Goal: Transaction & Acquisition: Purchase product/service

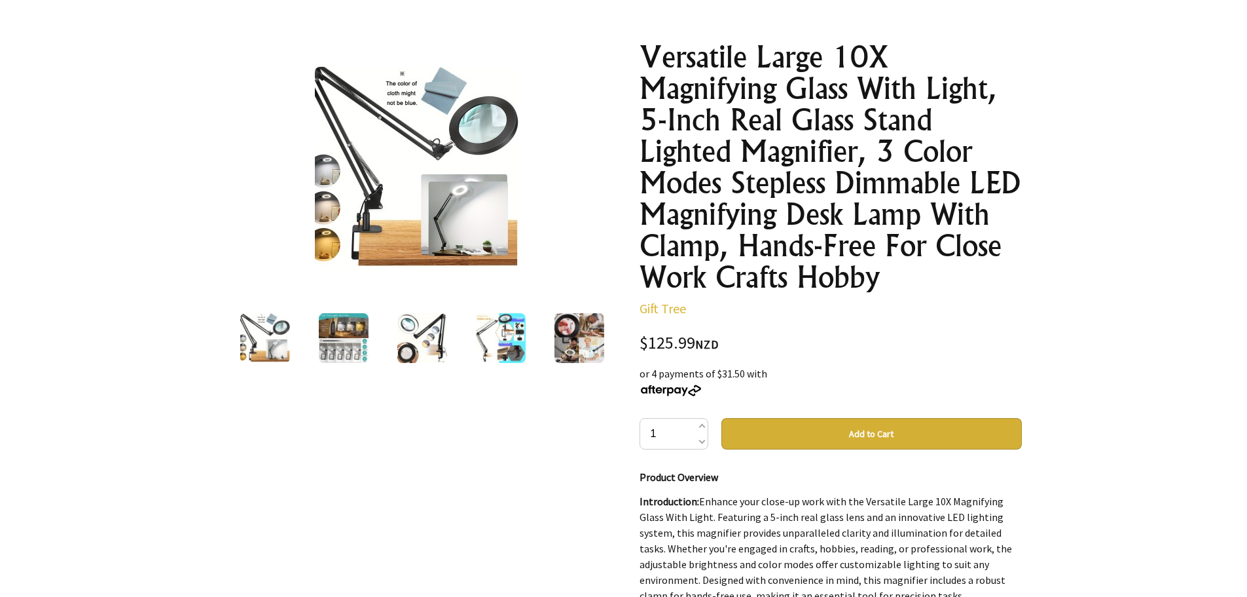
scroll to position [65, 0]
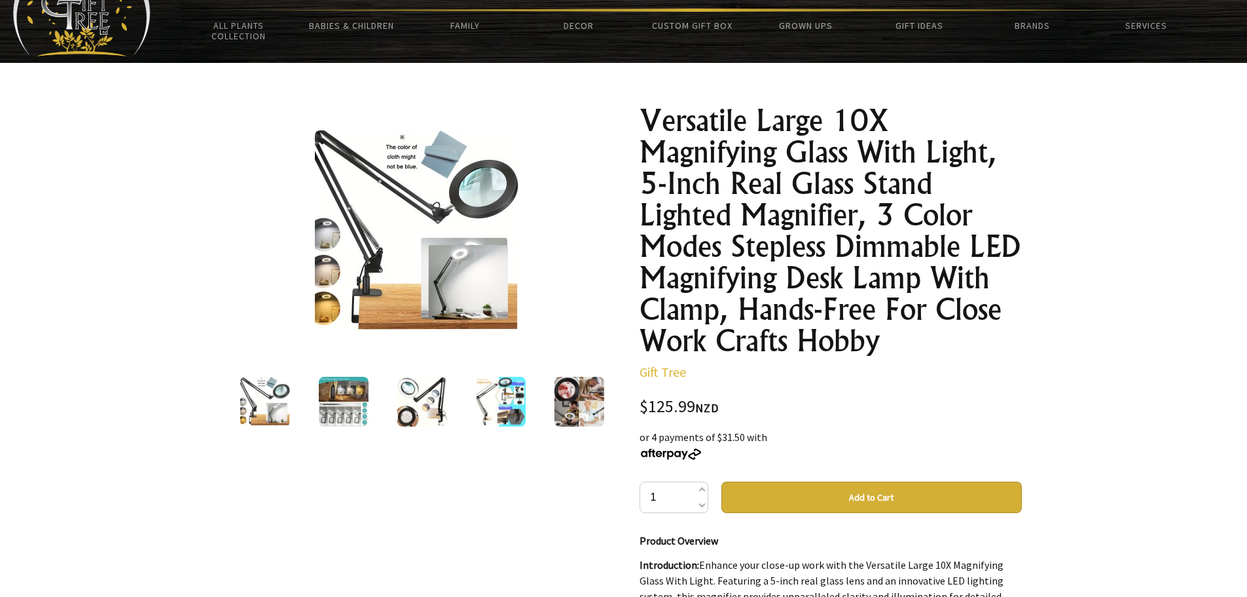
click at [357, 407] on img at bounding box center [344, 401] width 50 height 50
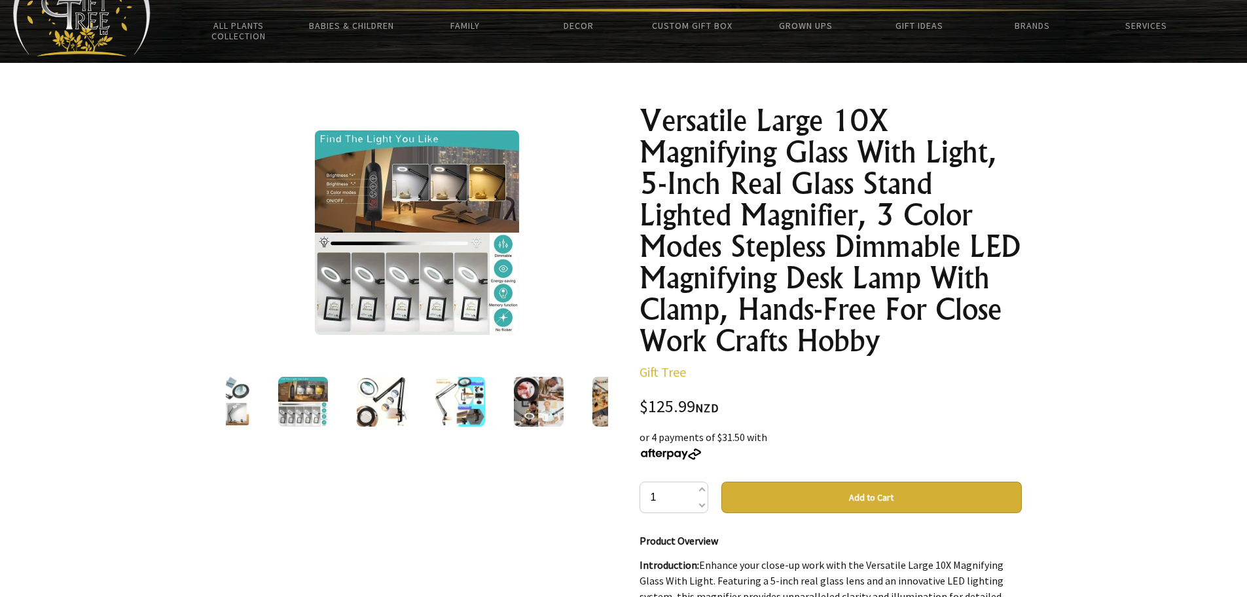
click at [379, 400] on img at bounding box center [382, 401] width 50 height 50
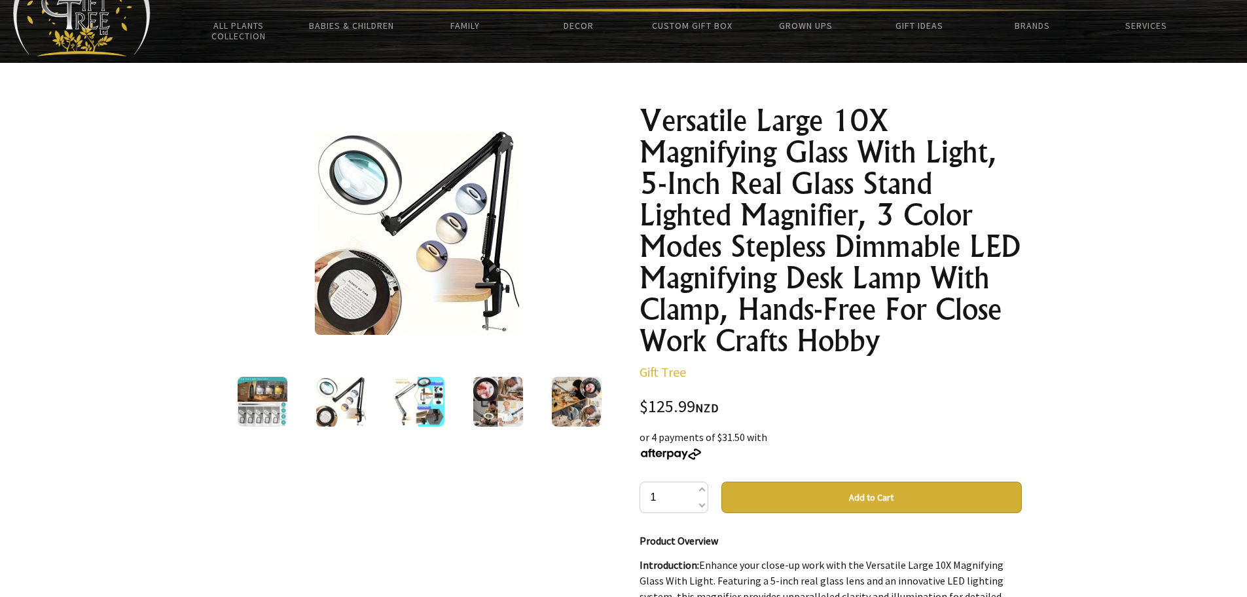
click at [418, 396] on img at bounding box center [420, 401] width 50 height 50
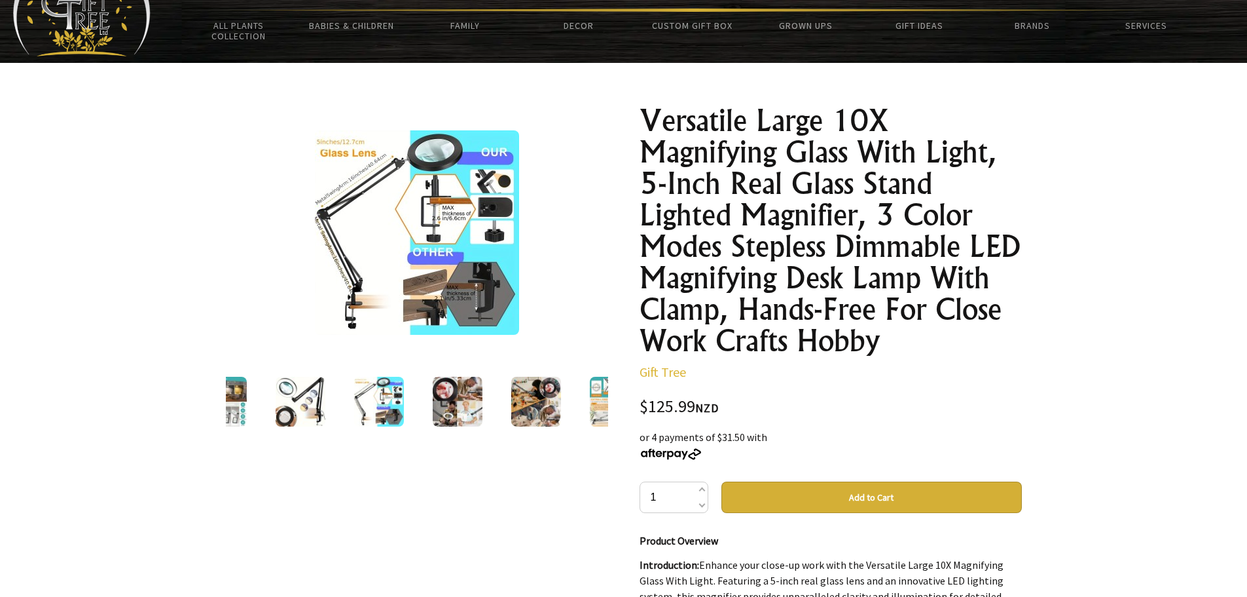
click at [450, 395] on img at bounding box center [458, 401] width 50 height 50
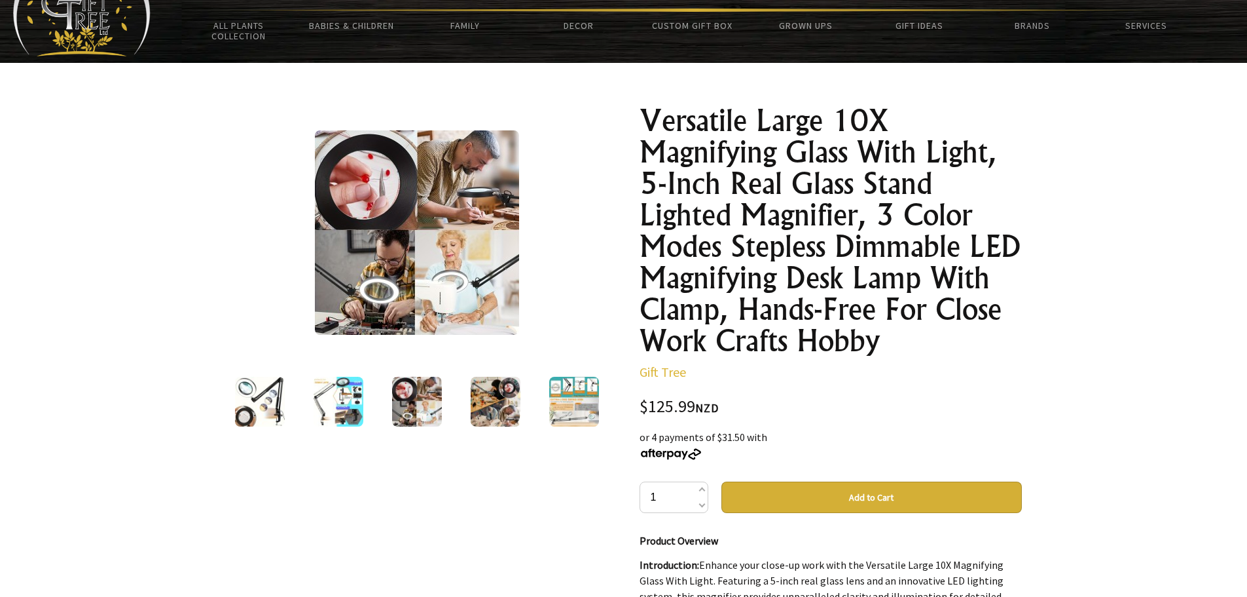
click at [489, 397] on img at bounding box center [496, 401] width 50 height 50
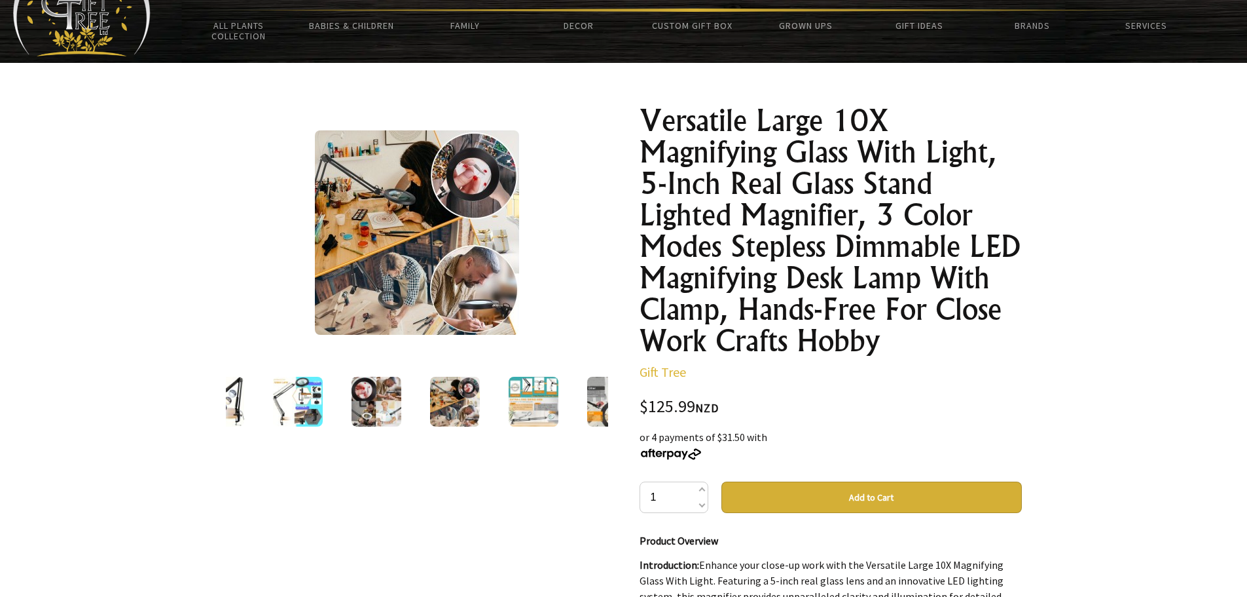
click at [532, 406] on img at bounding box center [534, 401] width 50 height 50
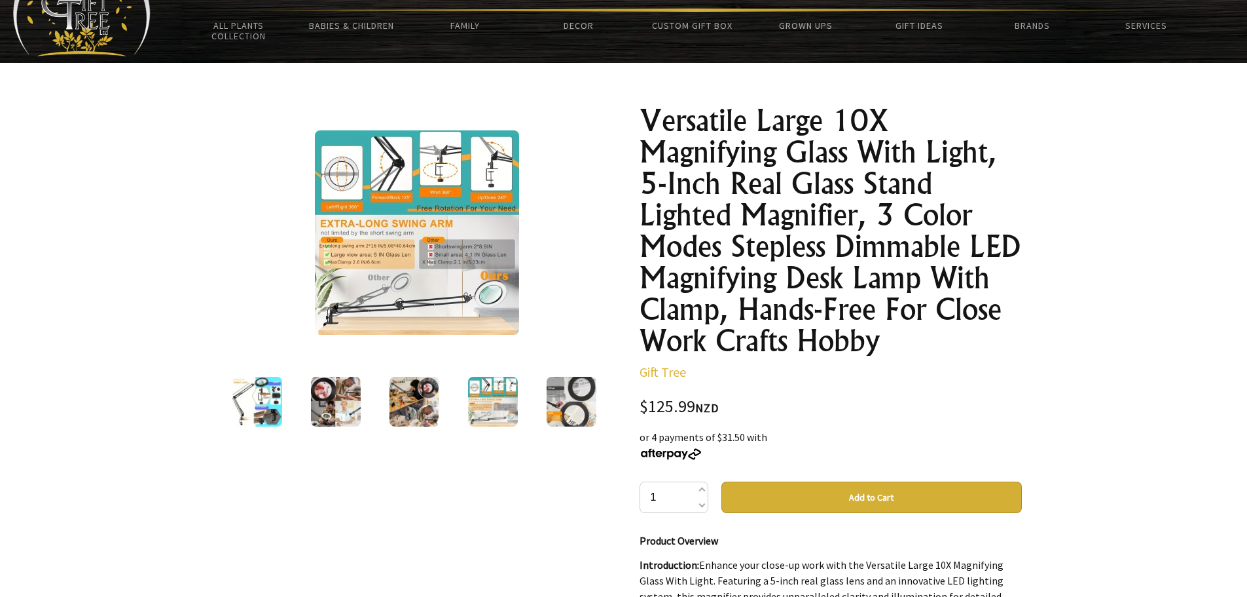
click at [575, 401] on img at bounding box center [572, 401] width 50 height 50
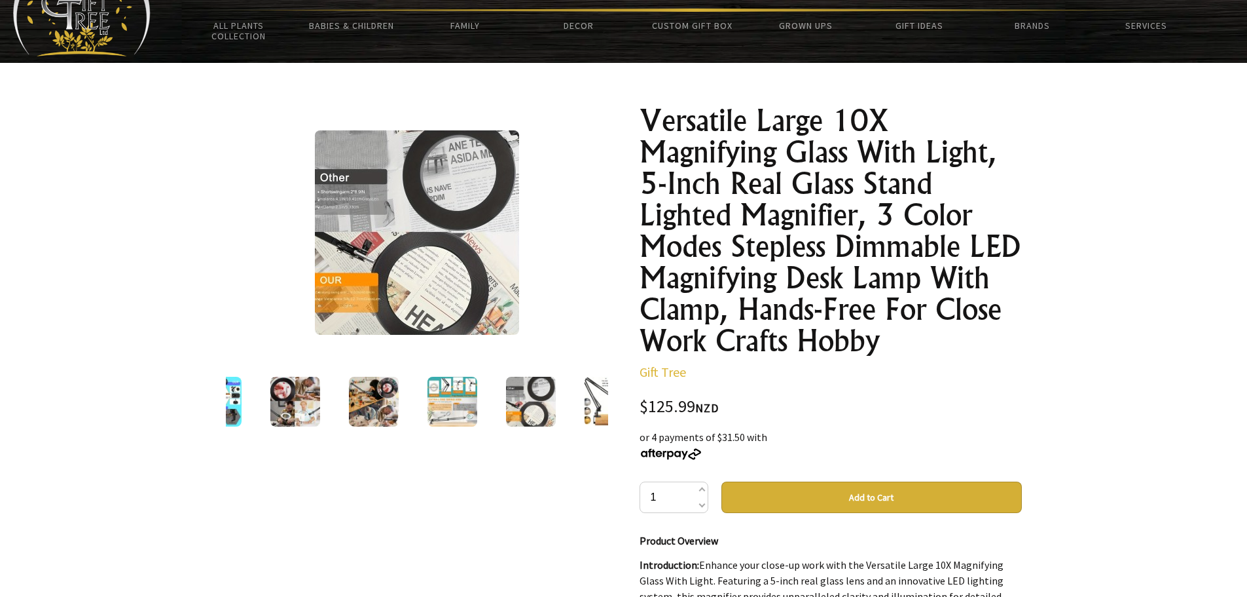
click at [540, 403] on img at bounding box center [531, 401] width 50 height 50
click at [589, 395] on img at bounding box center [610, 401] width 50 height 50
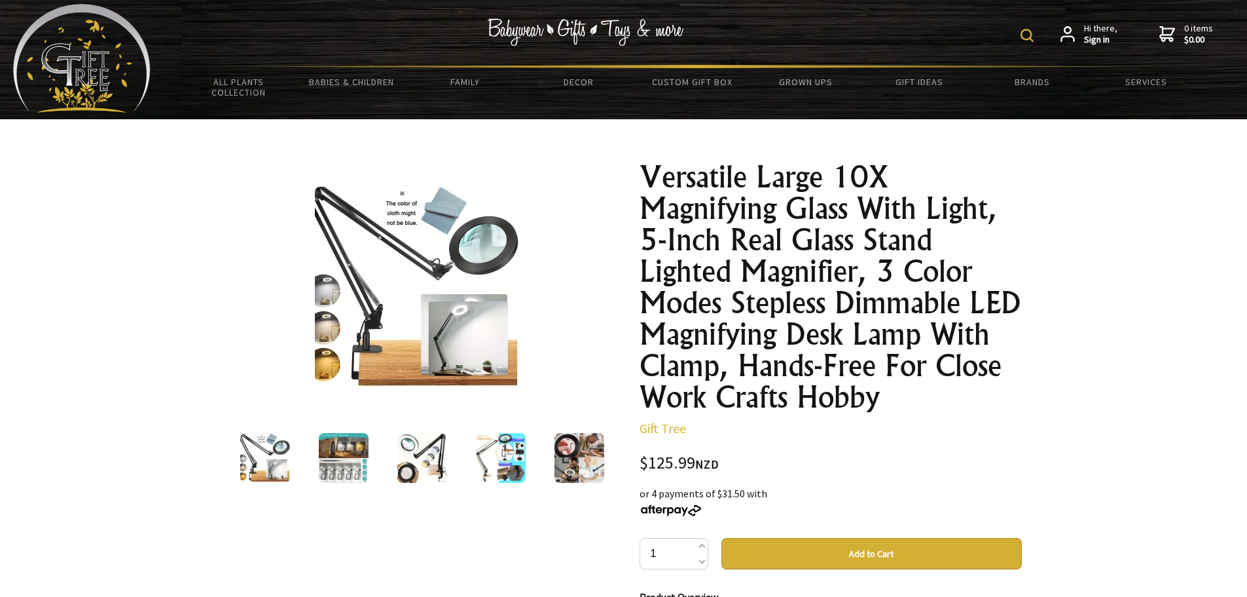
scroll to position [0, 0]
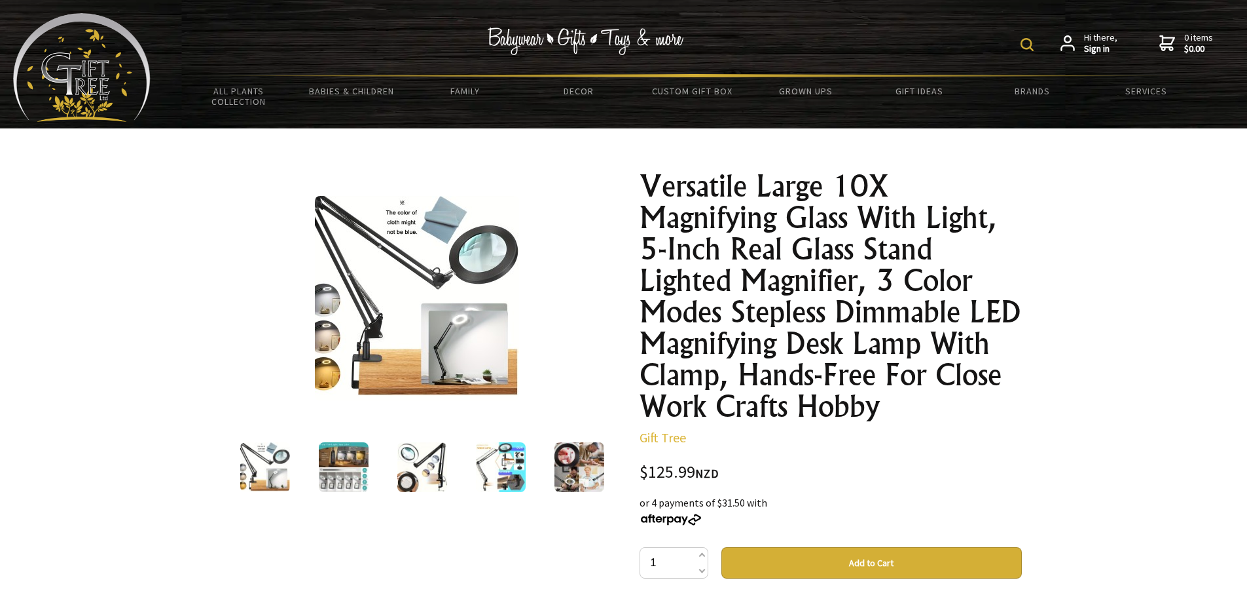
click at [273, 470] on img at bounding box center [265, 467] width 50 height 50
